Goal: Task Accomplishment & Management: Use online tool/utility

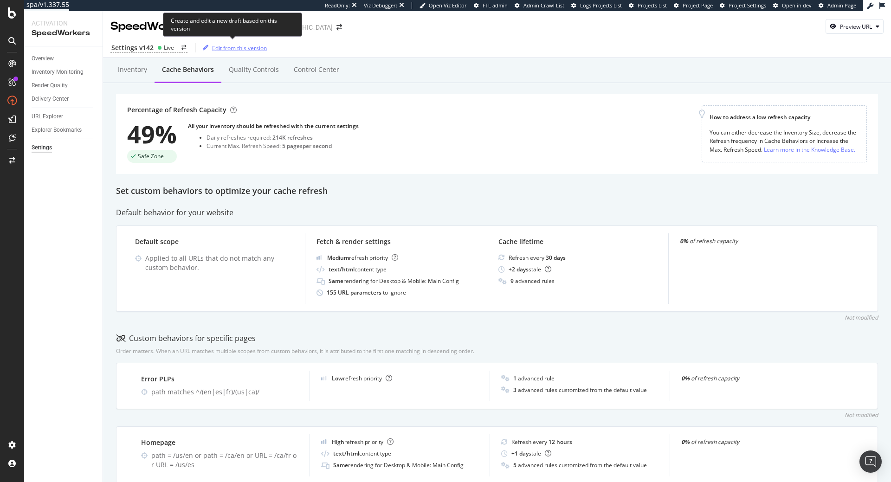
click at [241, 50] on div "Edit from this version" at bounding box center [239, 48] width 55 height 8
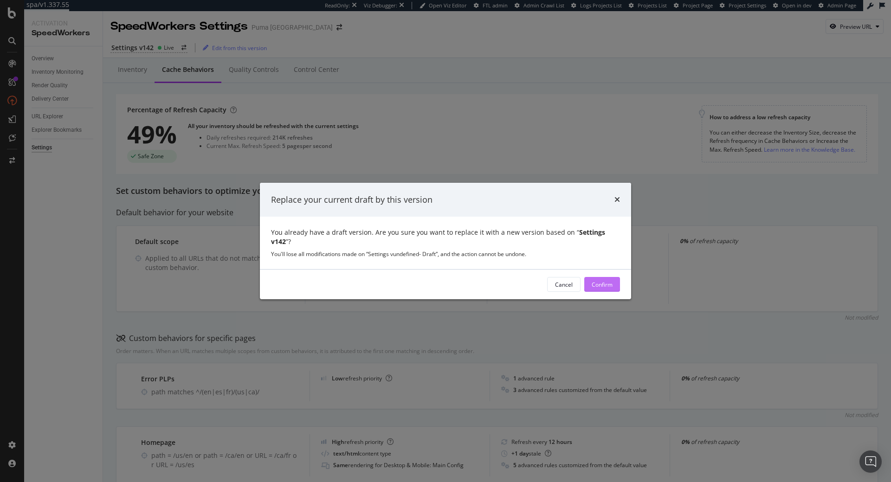
click at [595, 281] on div "Confirm" at bounding box center [602, 285] width 21 height 8
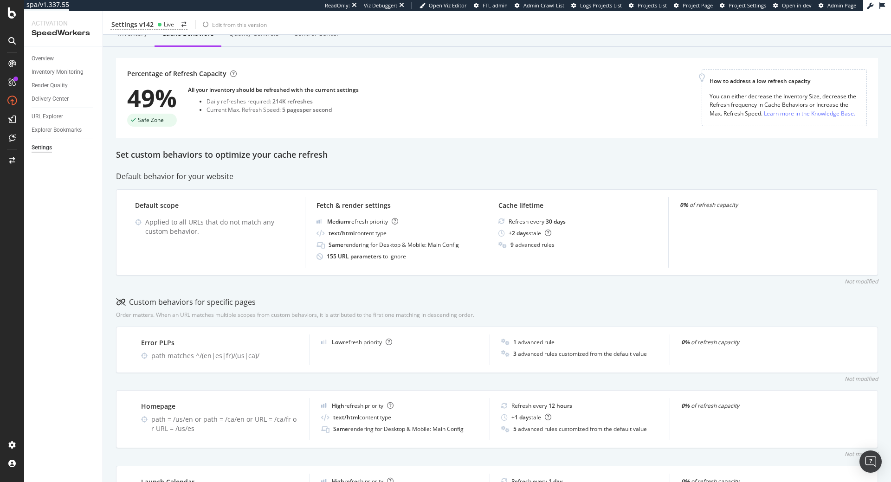
scroll to position [53, 0]
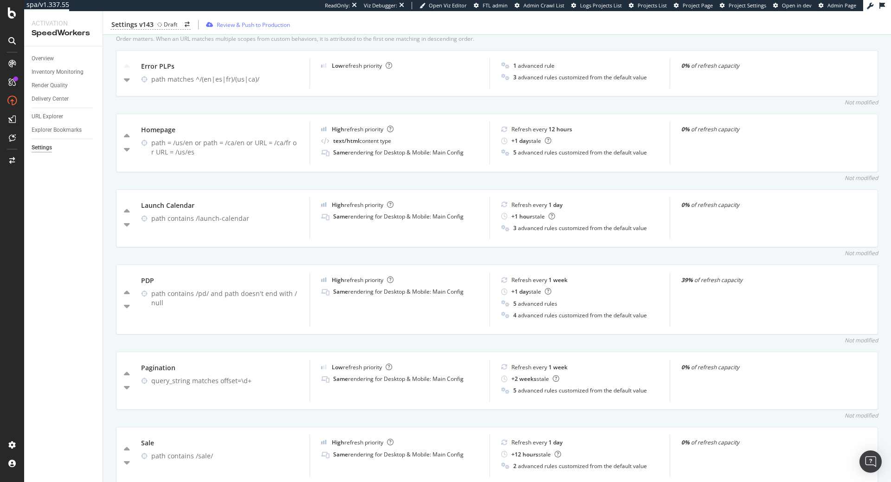
scroll to position [317, 0]
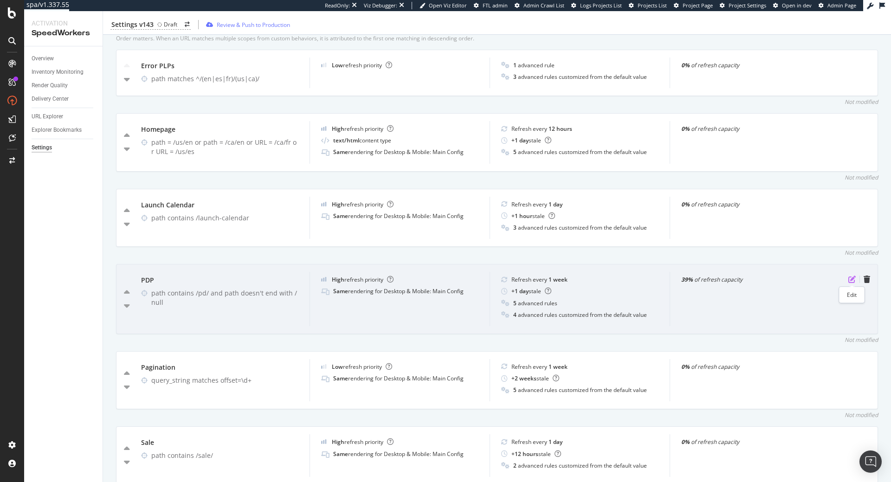
click at [853, 282] on icon "pen-to-square" at bounding box center [851, 279] width 7 height 7
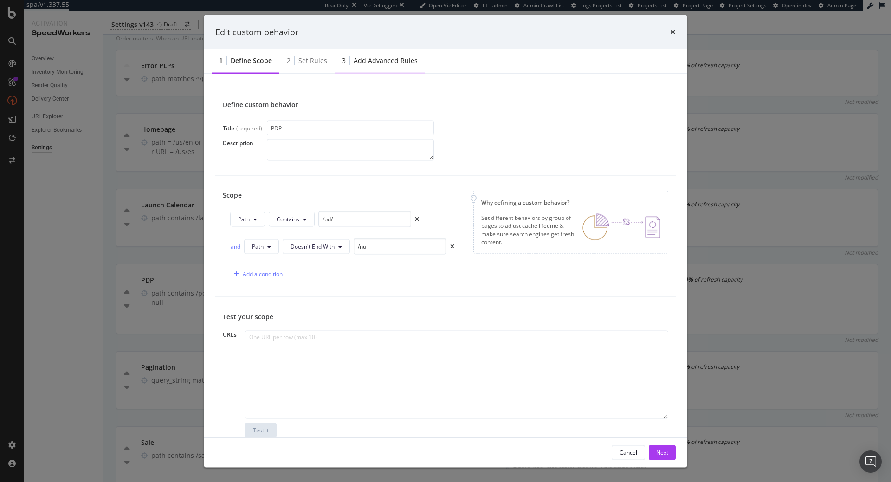
click at [389, 69] on div "3 Add advanced rules" at bounding box center [380, 62] width 90 height 26
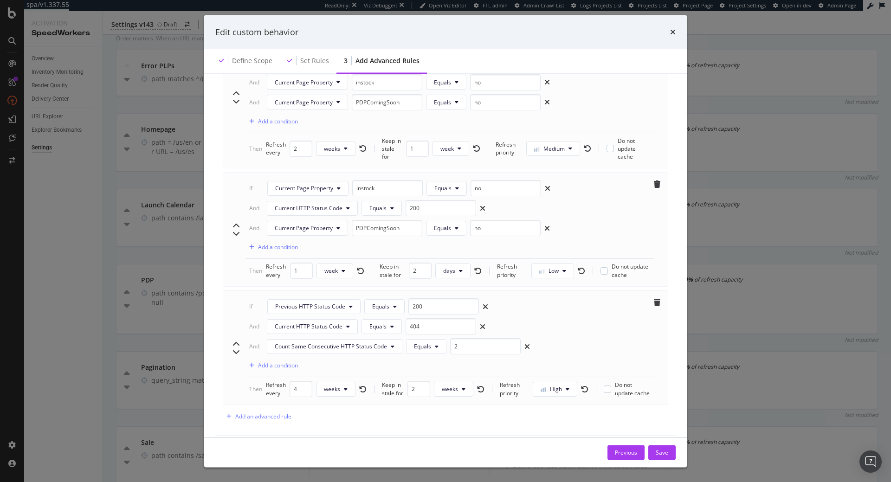
scroll to position [794, 0]
click at [270, 411] on div "Add an advanced rule" at bounding box center [257, 416] width 69 height 14
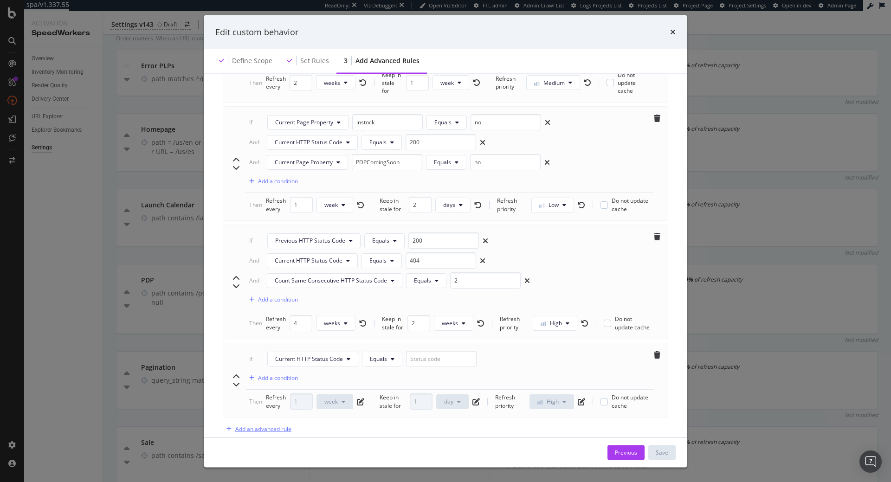
scroll to position [872, 0]
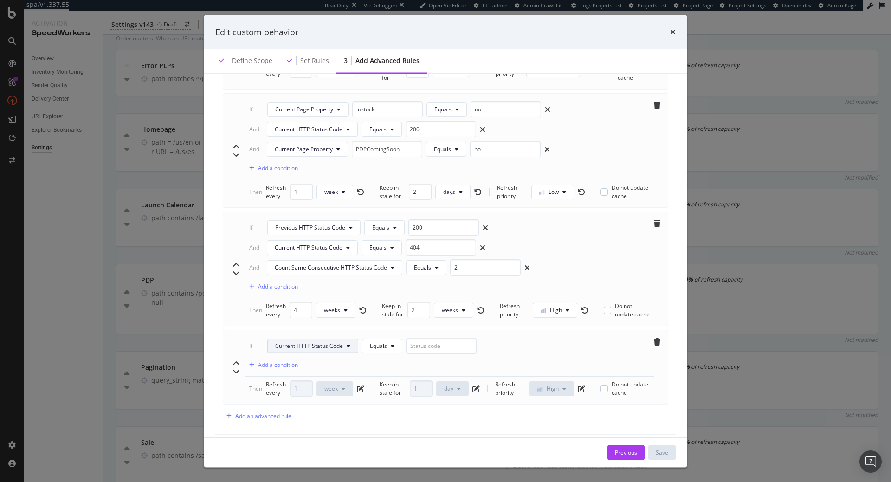
click at [326, 344] on button "Current HTTP Status Code" at bounding box center [312, 346] width 91 height 15
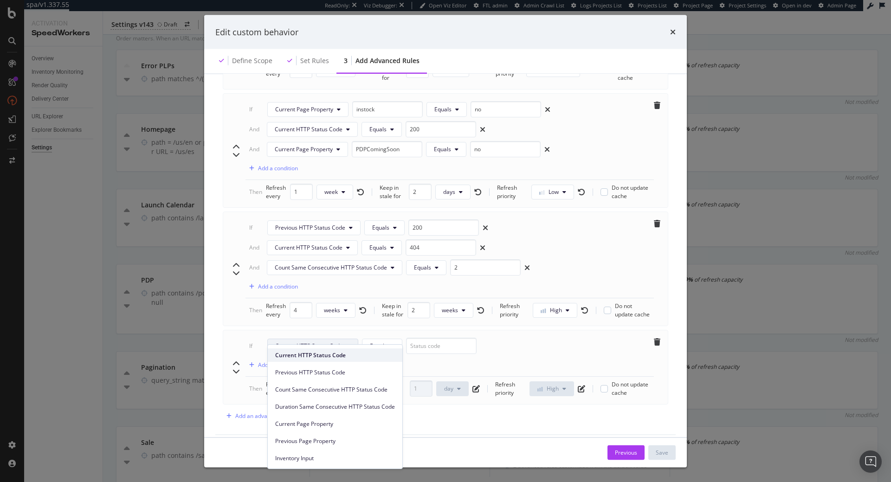
click at [329, 356] on span "Current HTTP Status Code" at bounding box center [335, 355] width 120 height 8
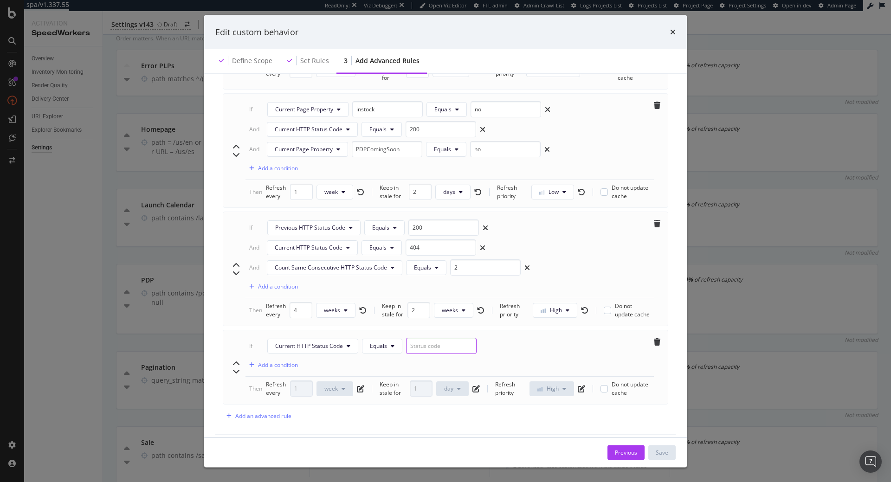
click at [444, 338] on input "modal" at bounding box center [441, 346] width 71 height 16
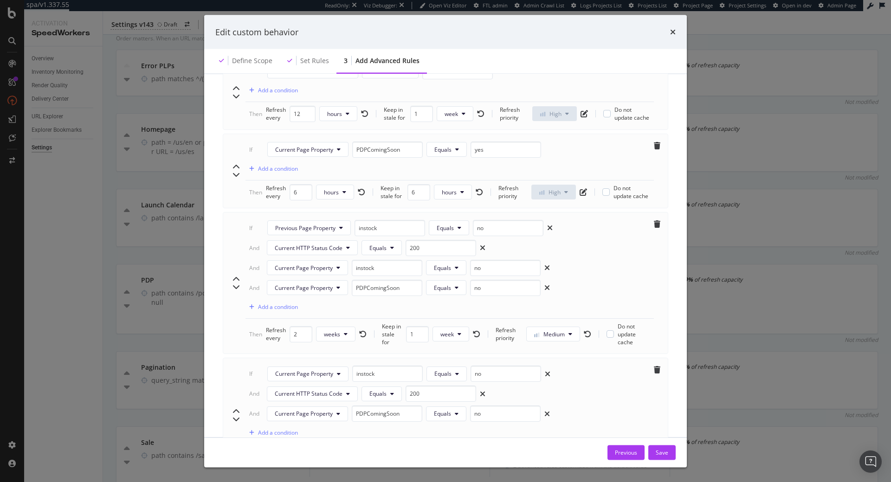
scroll to position [290, 0]
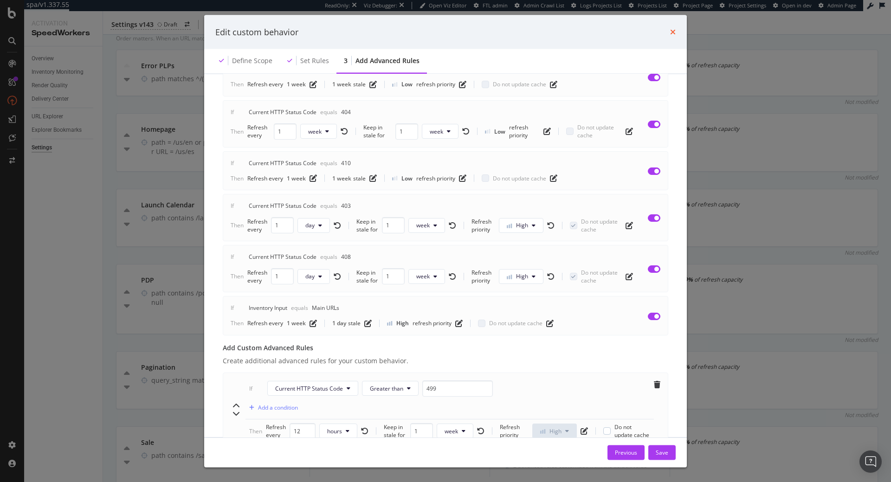
type input "404"
click at [671, 34] on icon "times" at bounding box center [673, 31] width 6 height 7
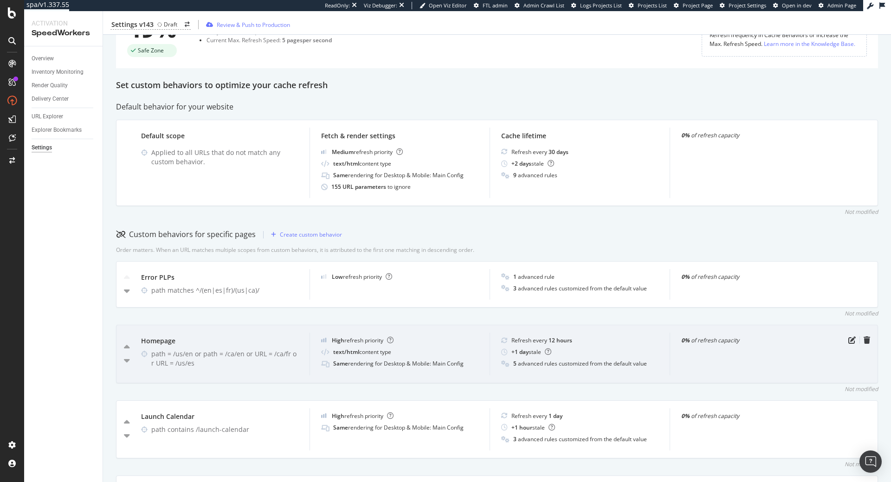
scroll to position [0, 0]
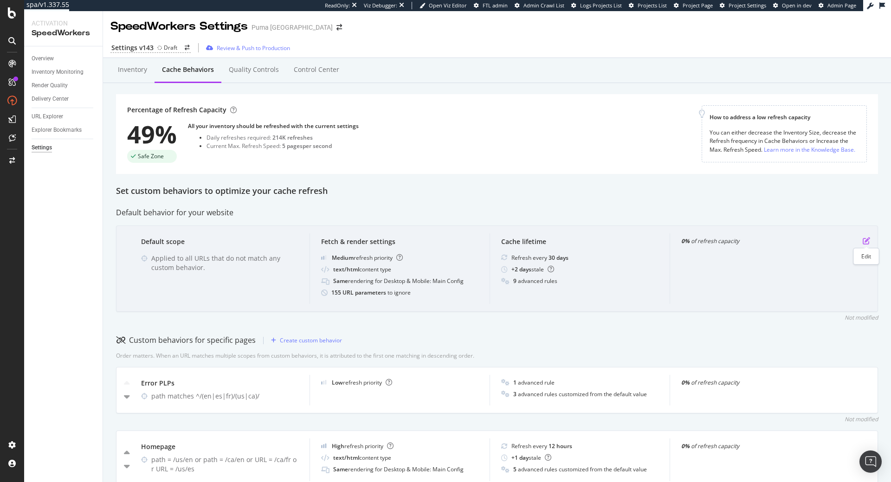
click at [866, 241] on icon "pen-to-square" at bounding box center [866, 240] width 7 height 7
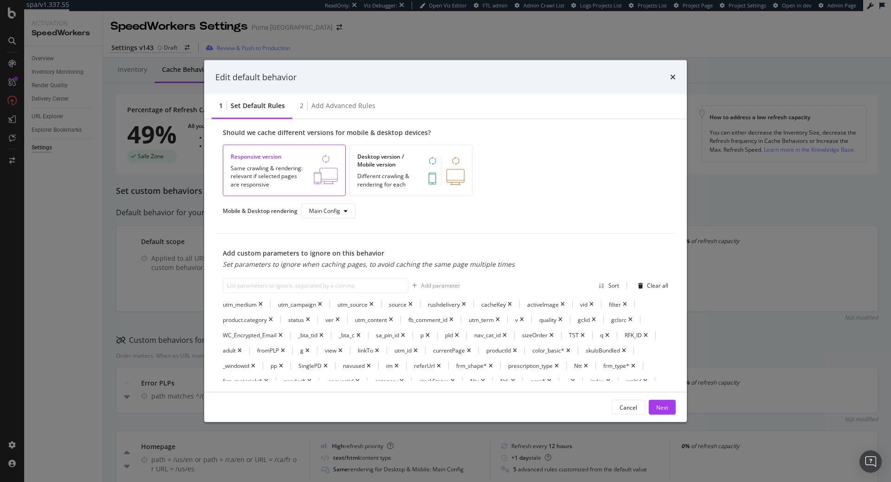
scroll to position [212, 0]
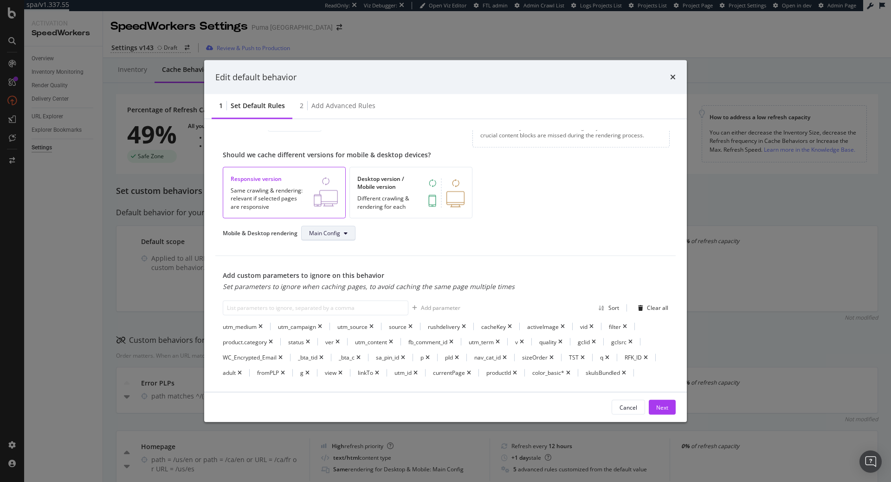
click at [328, 231] on span "Main Config" at bounding box center [324, 233] width 31 height 8
click at [411, 233] on div "Mobile & Desktop rendering Main Config" at bounding box center [348, 232] width 250 height 15
click at [671, 76] on icon "times" at bounding box center [673, 76] width 6 height 7
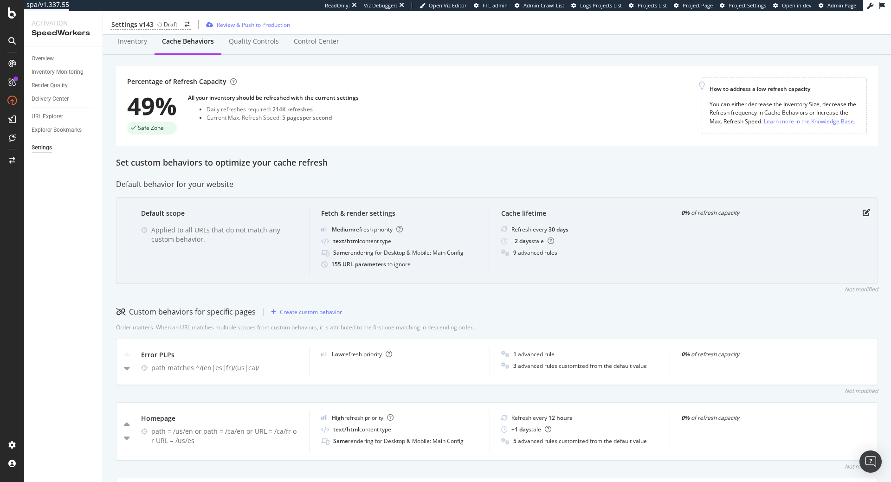
scroll to position [53, 0]
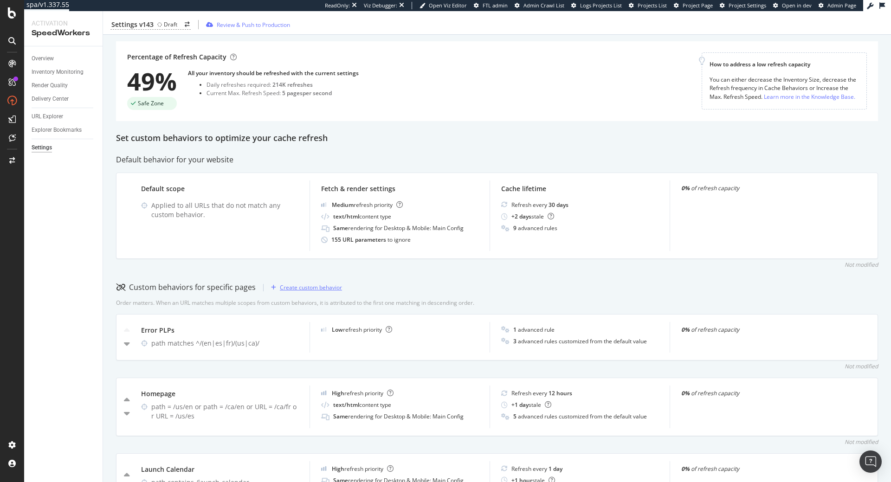
click at [333, 289] on div "Create custom behavior" at bounding box center [311, 287] width 62 height 8
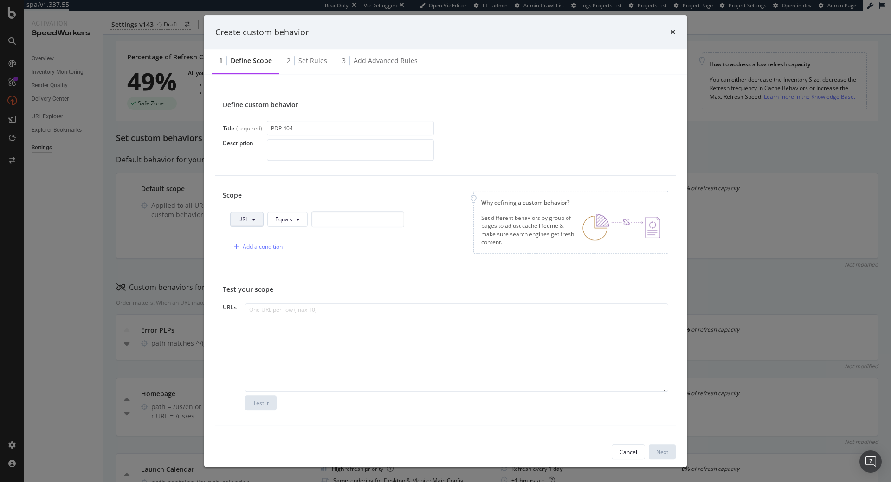
type input "PDP 404"
click at [247, 218] on span "URL" at bounding box center [243, 219] width 10 height 8
click at [254, 285] on span "Path" at bounding box center [254, 289] width 32 height 8
click at [337, 218] on input "modal" at bounding box center [359, 219] width 93 height 16
paste input "/pd/"
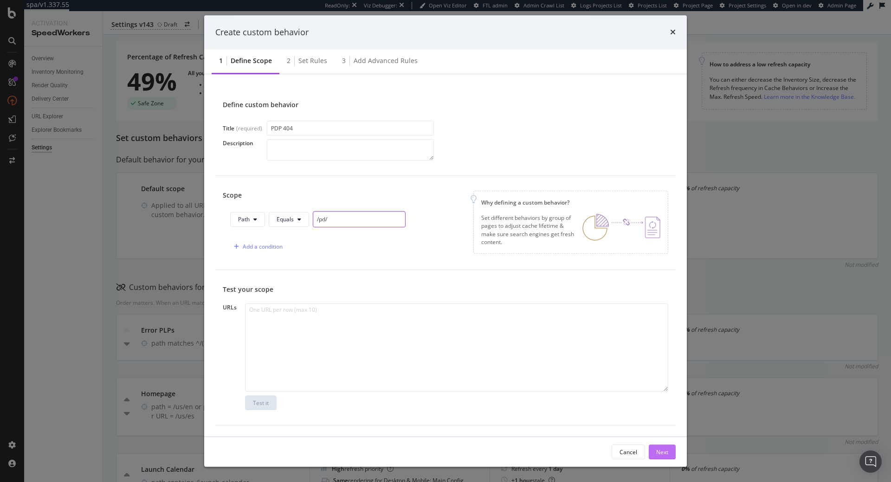
type input "/pd/"
click at [661, 455] on div "Next" at bounding box center [662, 452] width 12 height 8
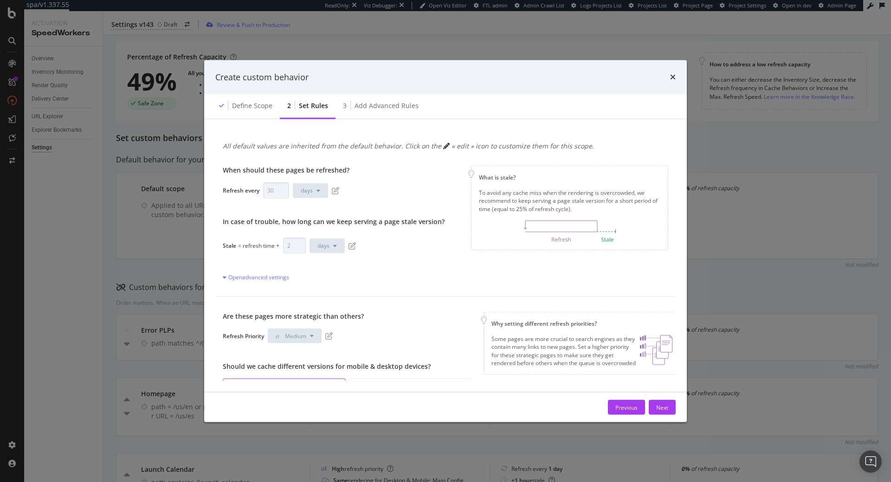
scroll to position [86, 0]
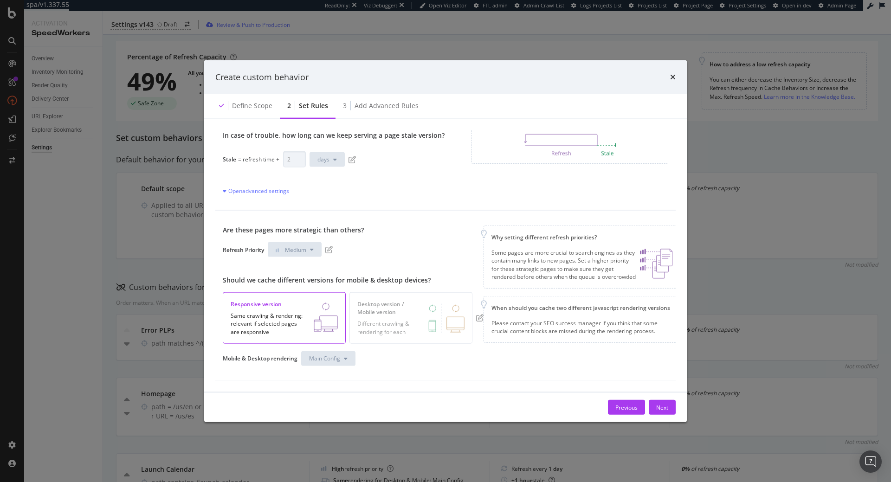
click at [344, 363] on button "Main Config" at bounding box center [328, 358] width 54 height 15
click at [673, 75] on icon "times" at bounding box center [673, 76] width 6 height 7
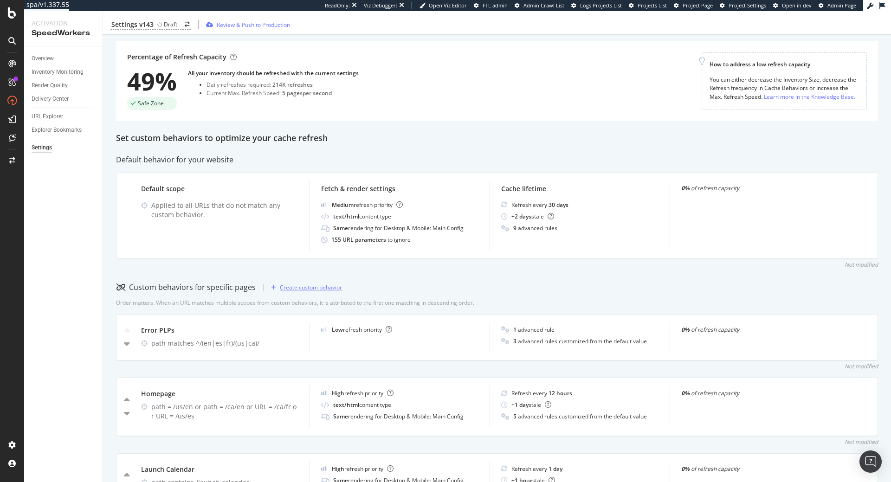
scroll to position [53, 0]
click at [47, 149] on div "Settings" at bounding box center [42, 148] width 20 height 10
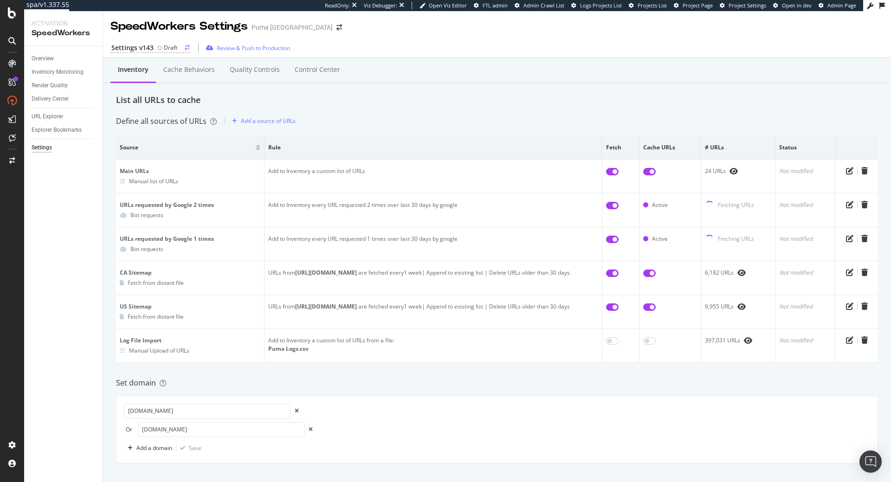
click at [170, 48] on div "Draft" at bounding box center [170, 48] width 13 height 8
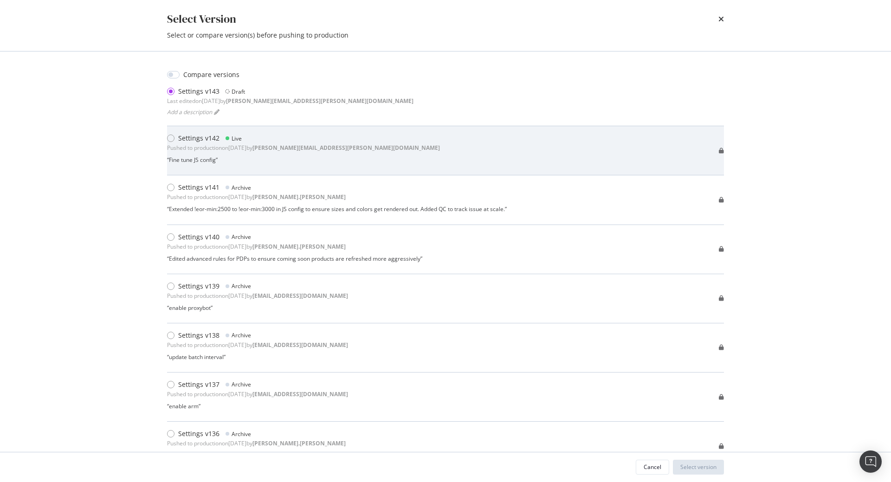
click at [301, 150] on b "[PERSON_NAME][EMAIL_ADDRESS][PERSON_NAME][DOMAIN_NAME]" at bounding box center [345, 148] width 187 height 8
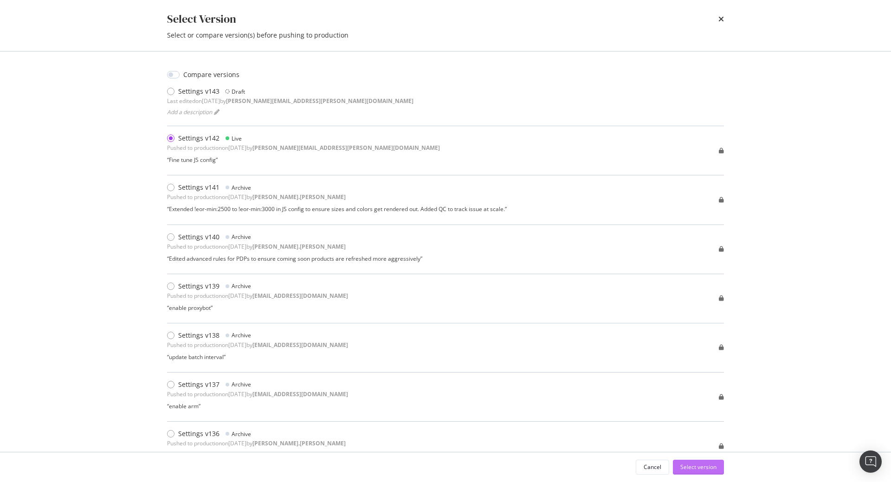
click at [708, 466] on div "Select version" at bounding box center [698, 467] width 36 height 8
